Goal: Transaction & Acquisition: Book appointment/travel/reservation

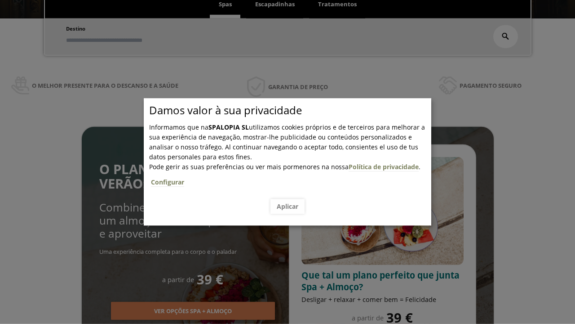
click at [275, 4] on span "Escapadinhas" at bounding box center [275, 4] width 40 height 8
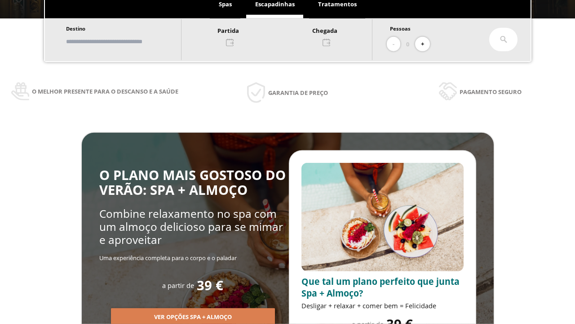
scroll to position [153, 0]
click at [127, 41] on input "text" at bounding box center [119, 42] width 112 height 16
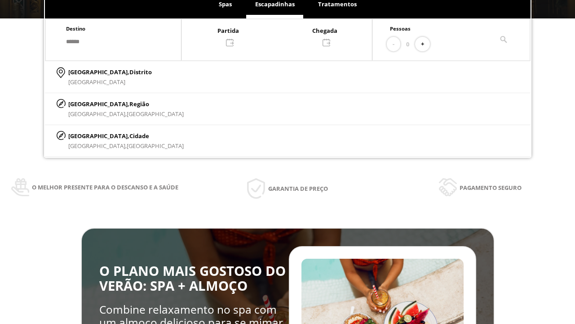
type input "******"
click at [90, 135] on p "[GEOGRAPHIC_DATA], Cidade" at bounding box center [125, 136] width 115 height 10
click at [286, 36] on div at bounding box center [277, 36] width 191 height 22
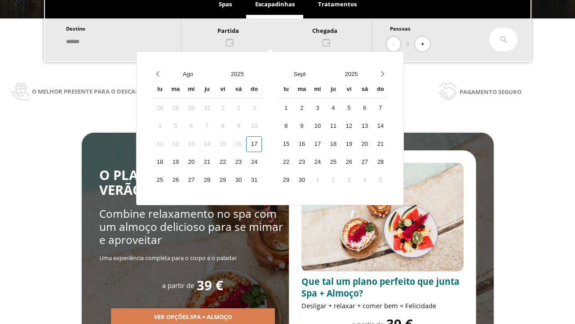
click at [183, 162] on div "19" at bounding box center [176, 162] width 16 height 16
click at [199, 162] on div "20" at bounding box center [191, 162] width 16 height 16
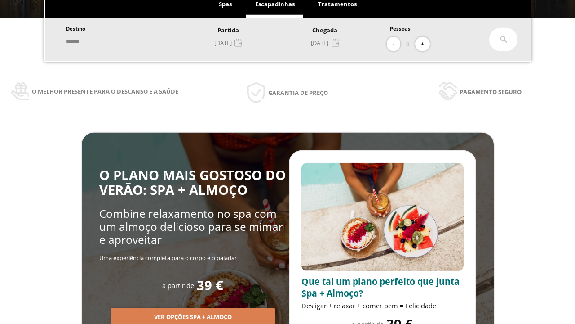
click at [426, 44] on button "+" at bounding box center [422, 44] width 15 height 15
